Goal: Navigation & Orientation: Find specific page/section

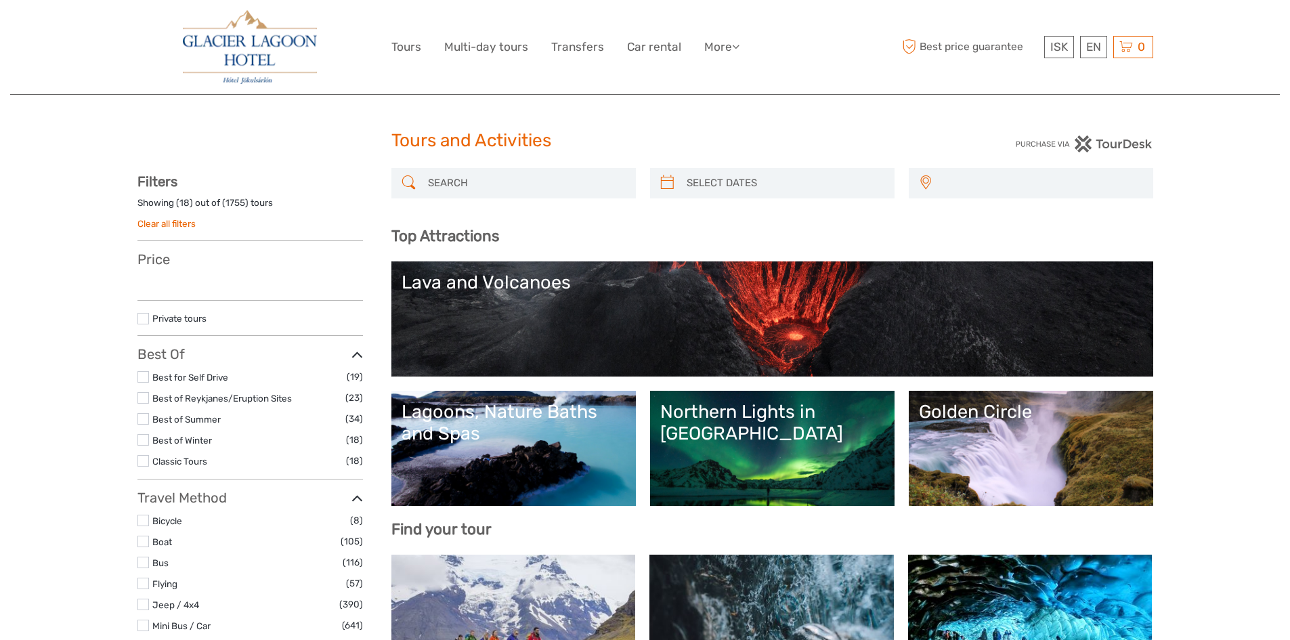
select select
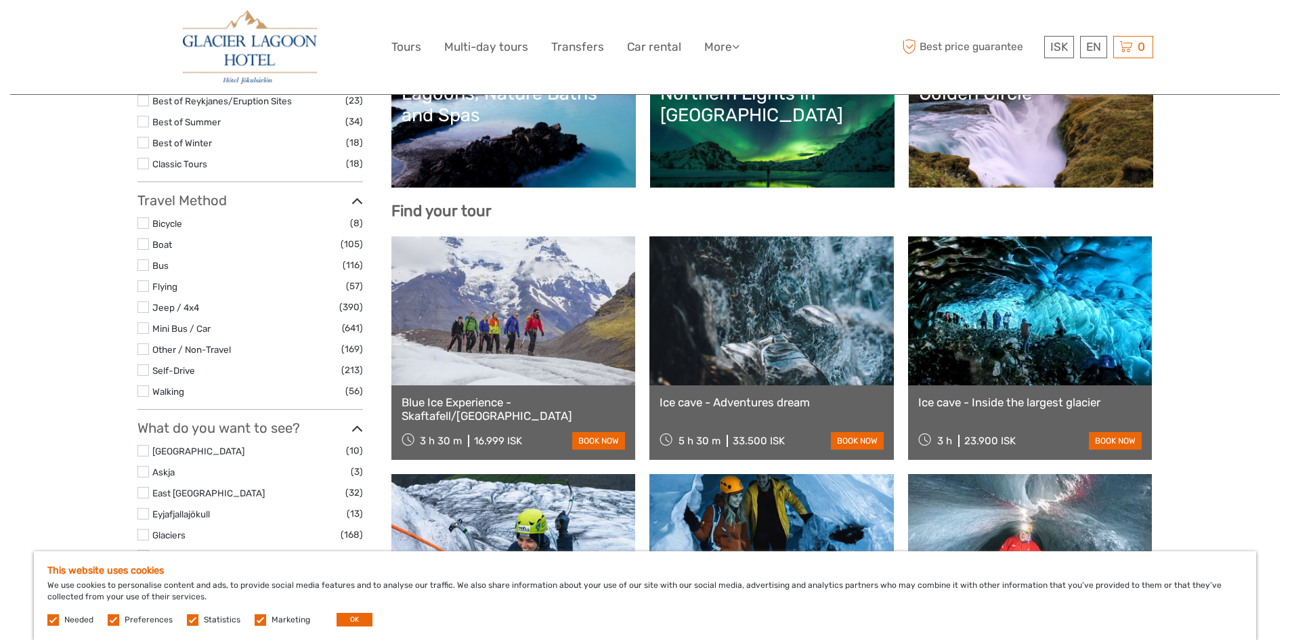
scroll to position [339, 0]
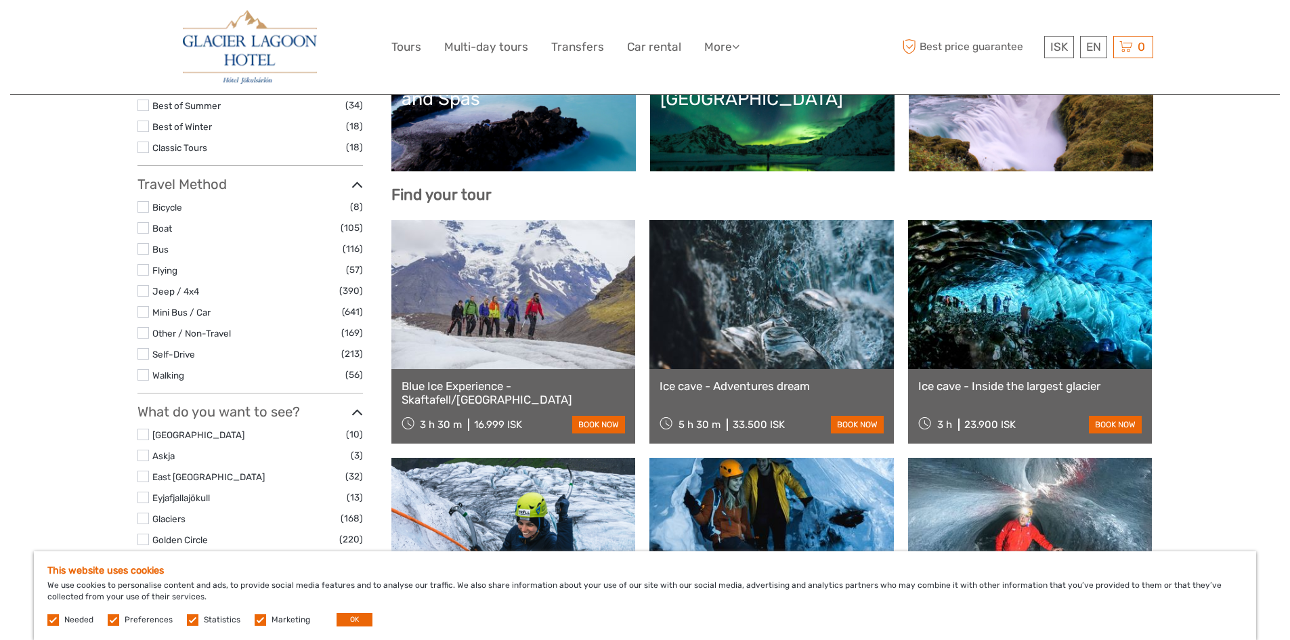
click at [146, 108] on label at bounding box center [143, 106] width 12 height 12
click at [0, 0] on input "checkbox" at bounding box center [0, 0] width 0 height 0
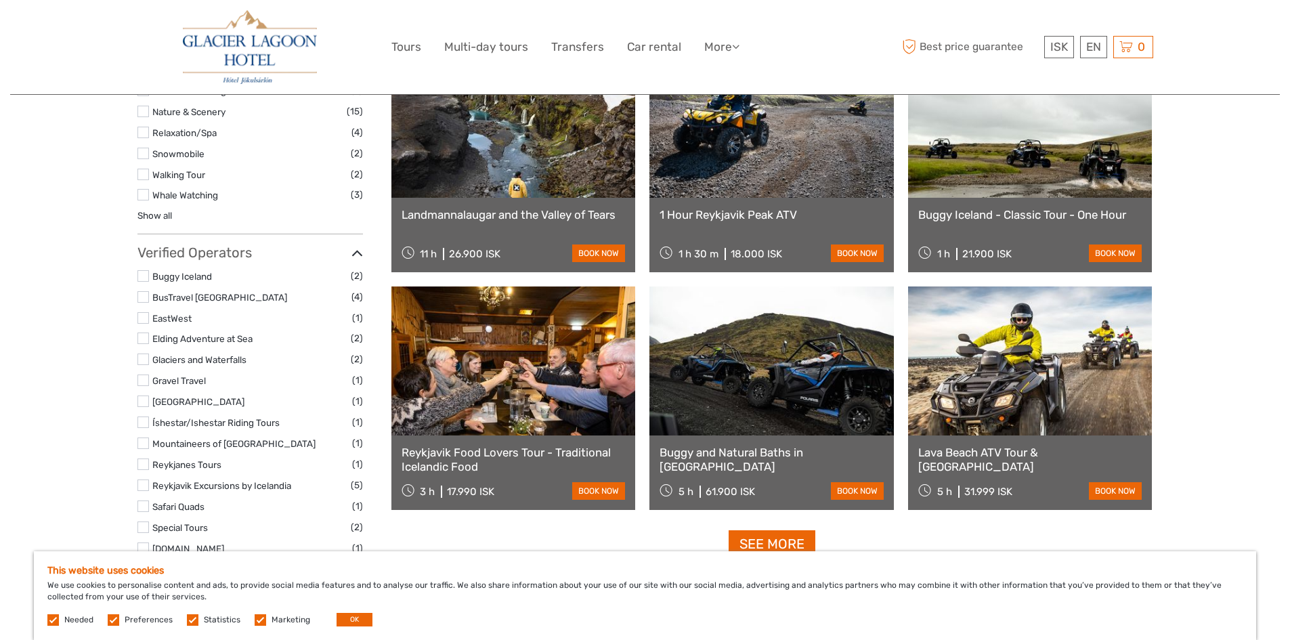
scroll to position [1160, 0]
click at [775, 543] on link "See more" at bounding box center [772, 545] width 87 height 28
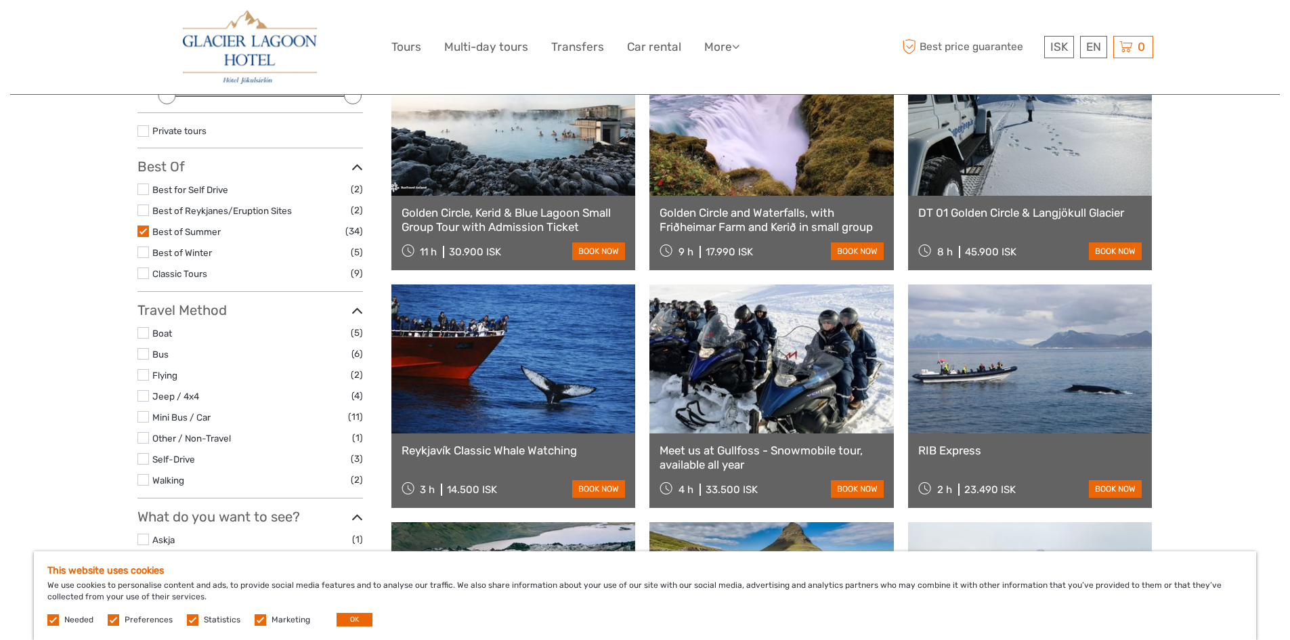
scroll to position [280, 0]
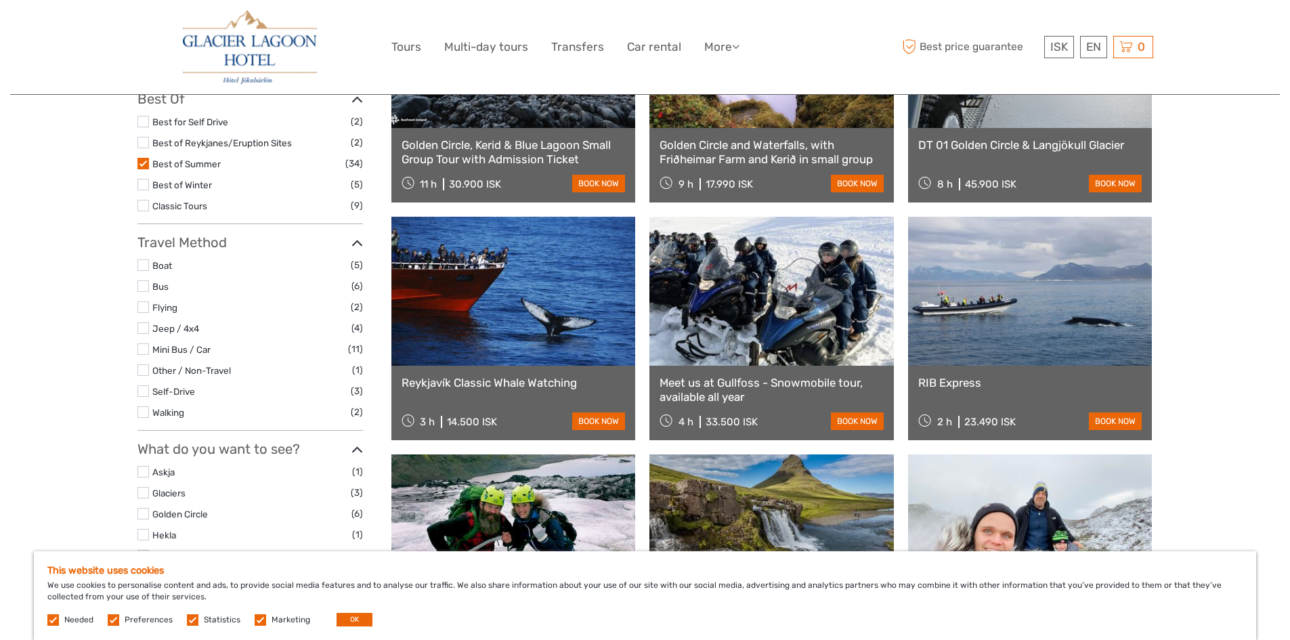
click at [141, 186] on label at bounding box center [143, 185] width 12 height 12
click at [0, 0] on input "checkbox" at bounding box center [0, 0] width 0 height 0
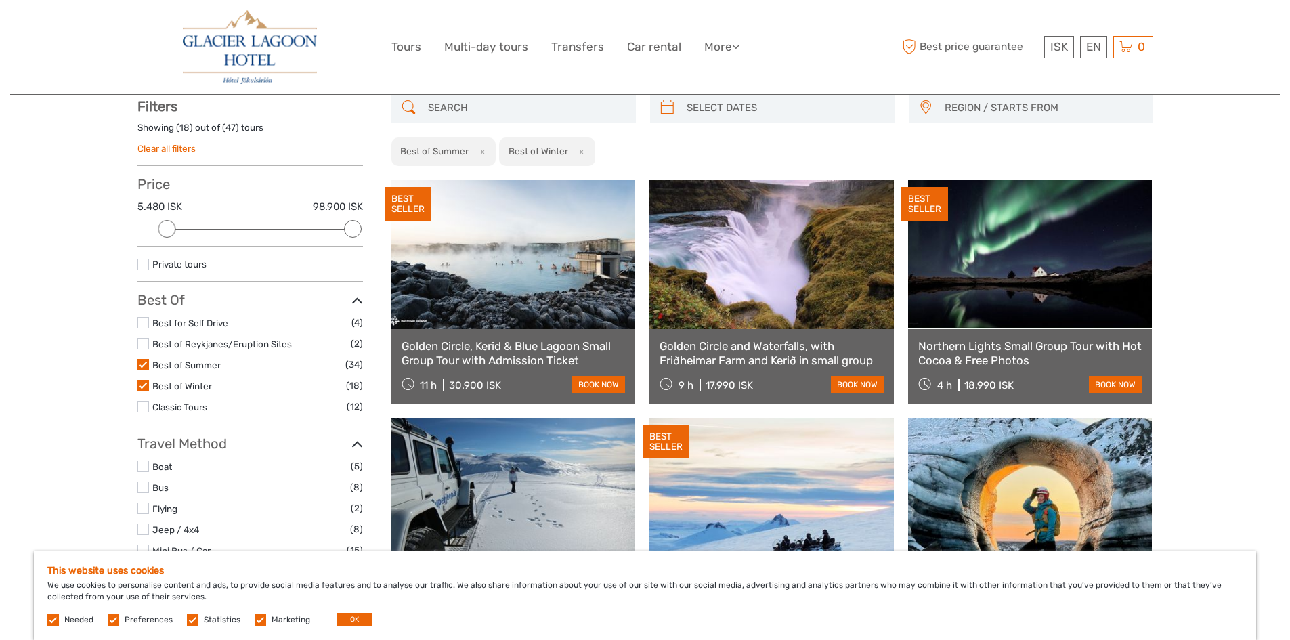
scroll to position [77, 0]
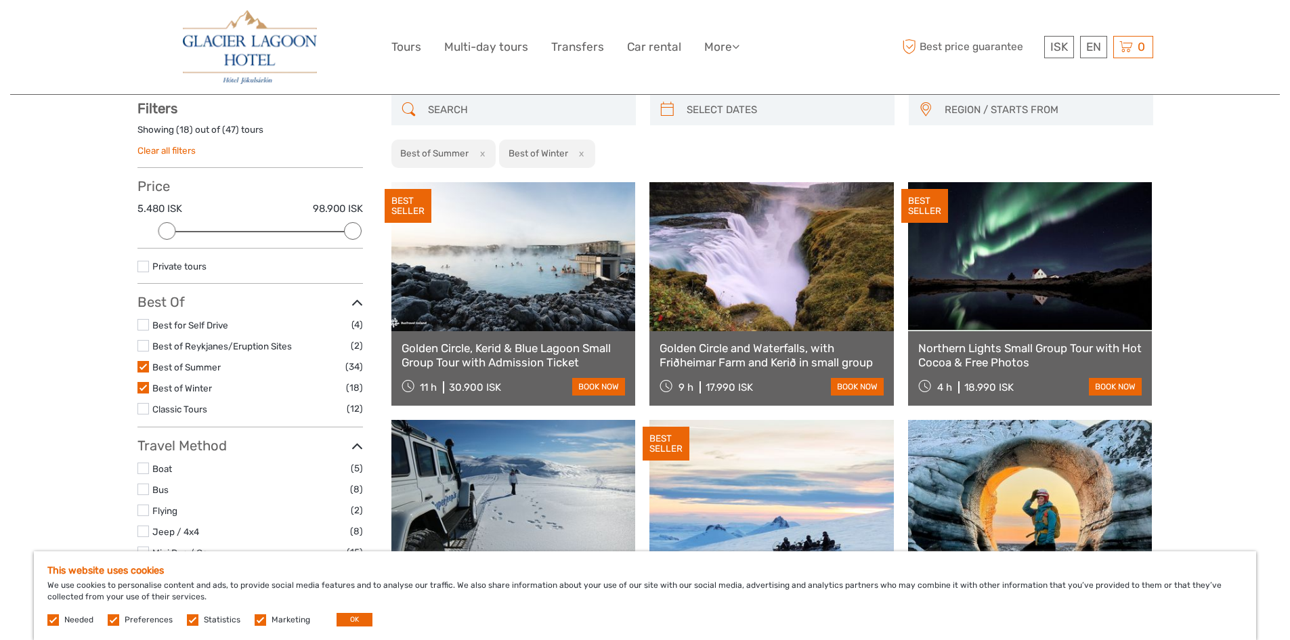
click at [142, 365] on label at bounding box center [143, 367] width 12 height 12
click at [0, 0] on input "checkbox" at bounding box center [0, 0] width 0 height 0
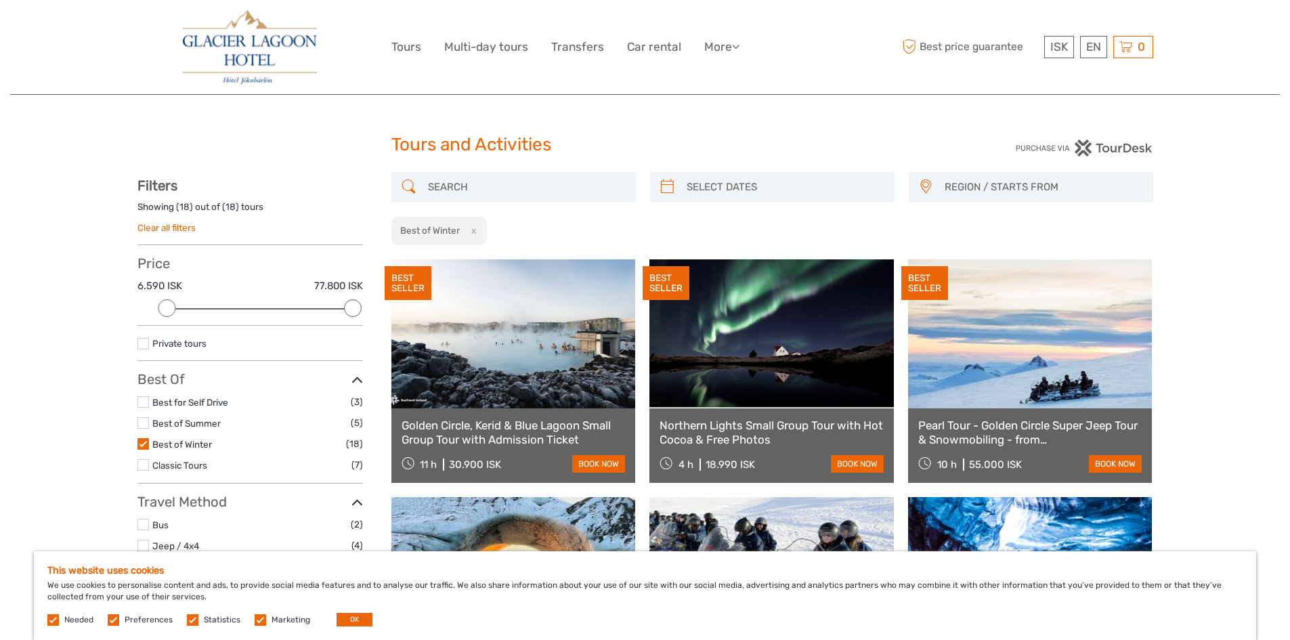
click at [267, 47] on img at bounding box center [250, 47] width 134 height 74
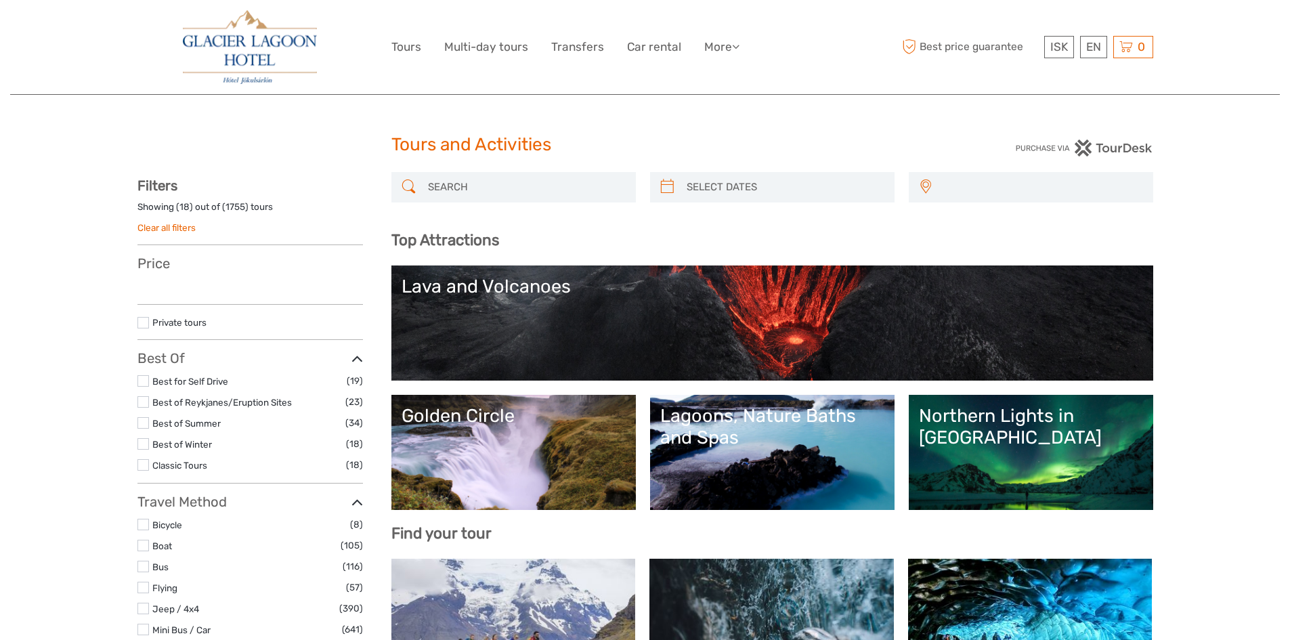
select select
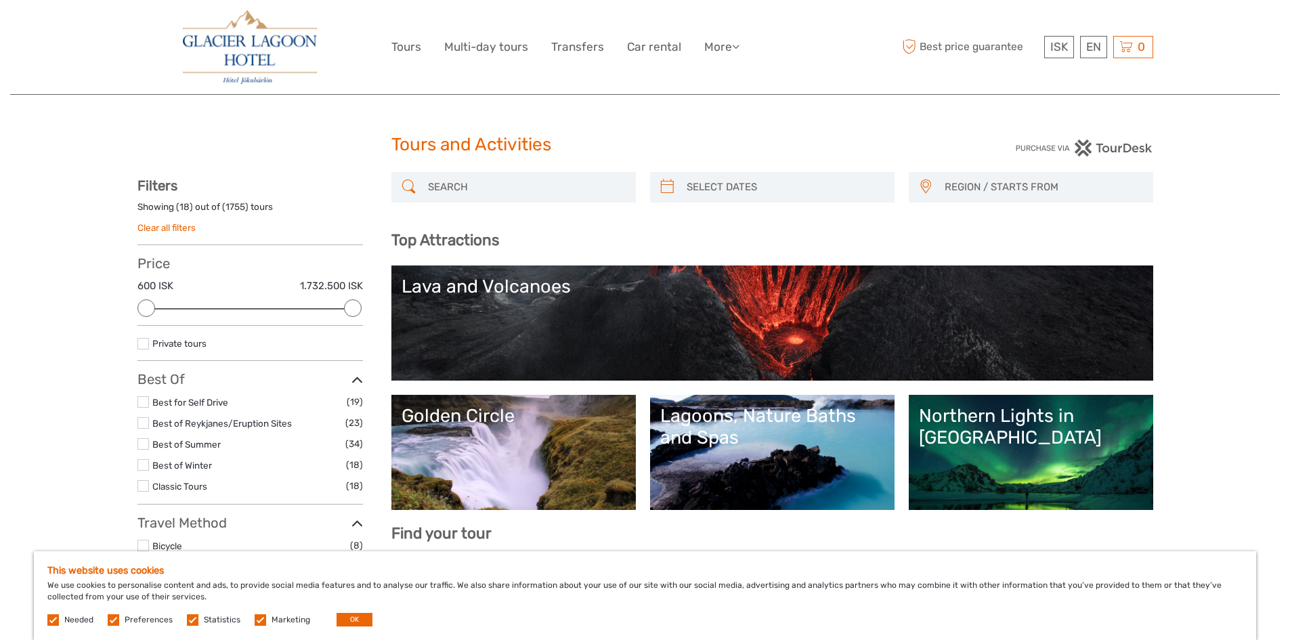
click at [267, 47] on img at bounding box center [250, 47] width 134 height 74
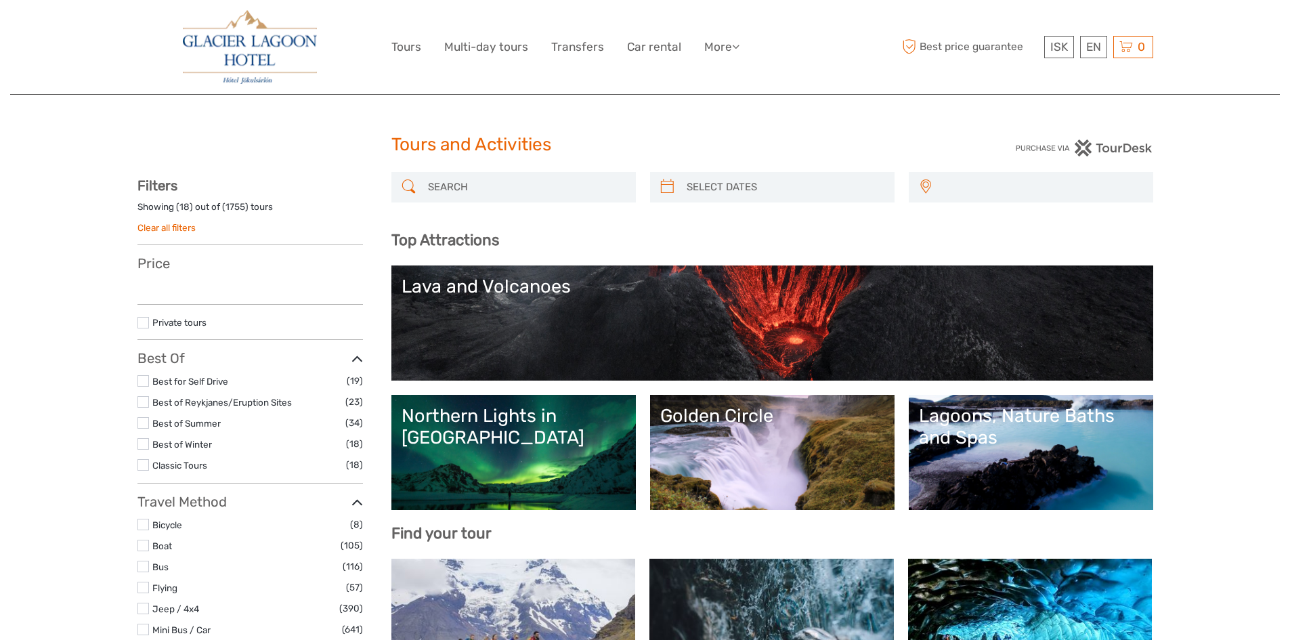
select select
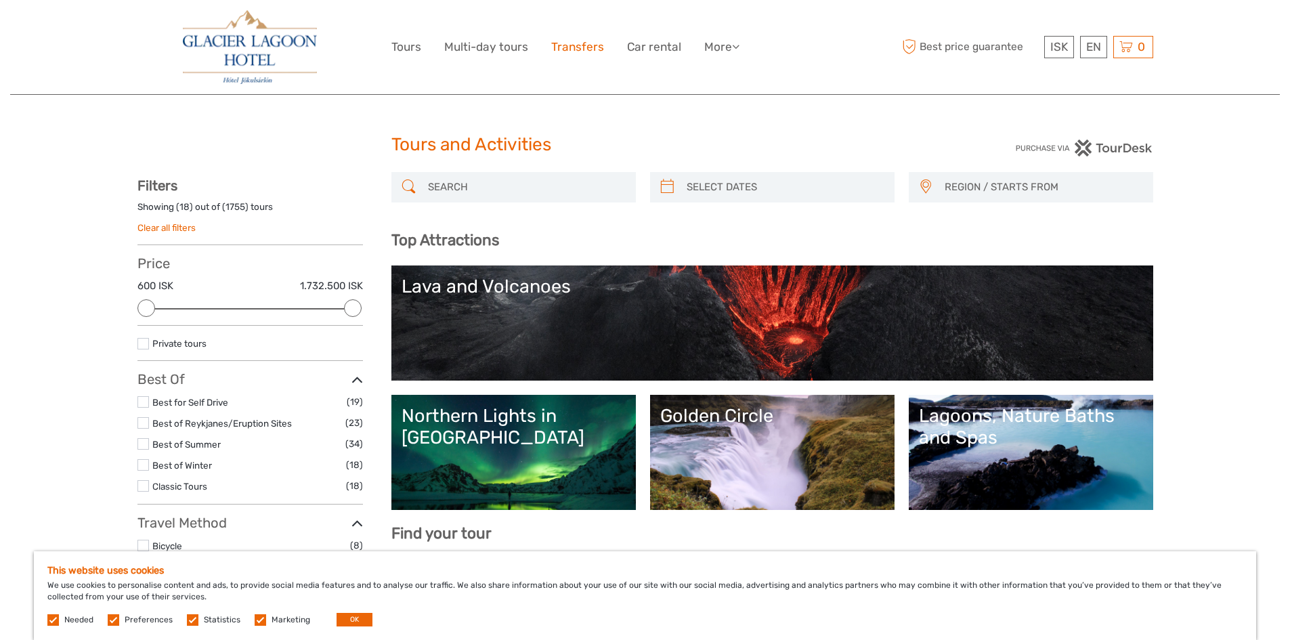
click at [592, 45] on link "Transfers" at bounding box center [577, 47] width 53 height 20
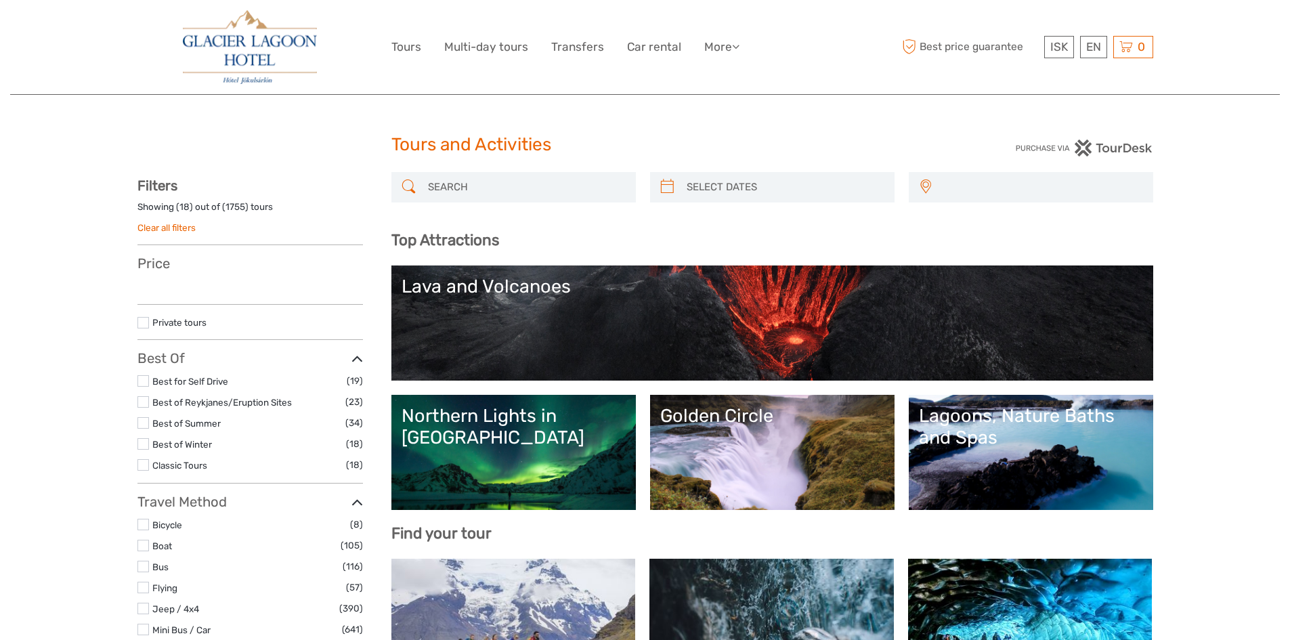
select select
